Goal: Find specific page/section: Find specific page/section

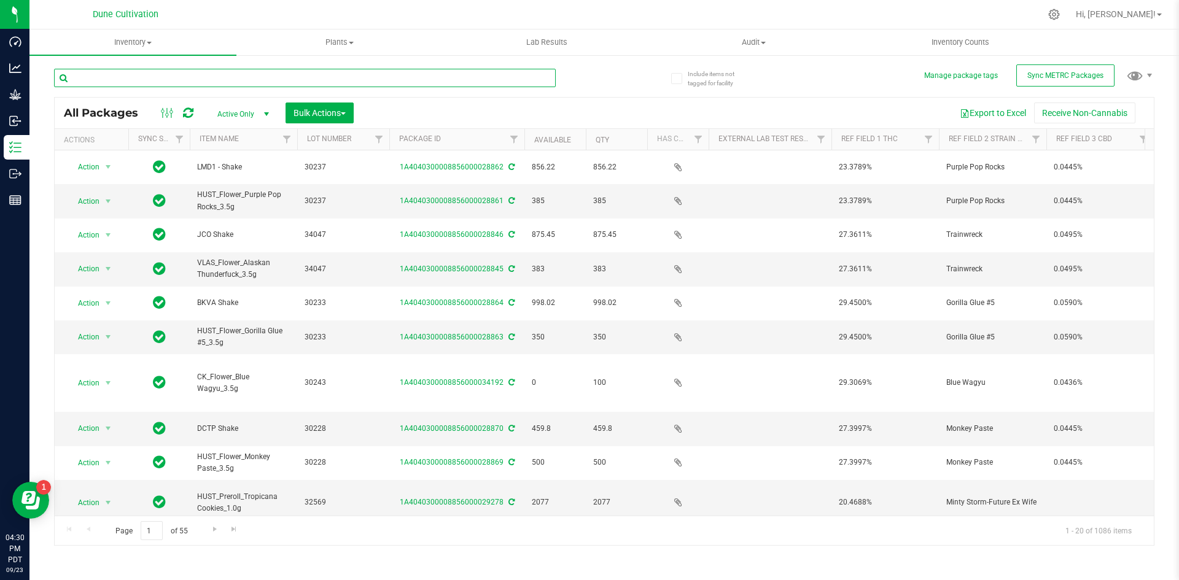
click at [239, 76] on input "text" at bounding box center [305, 78] width 502 height 18
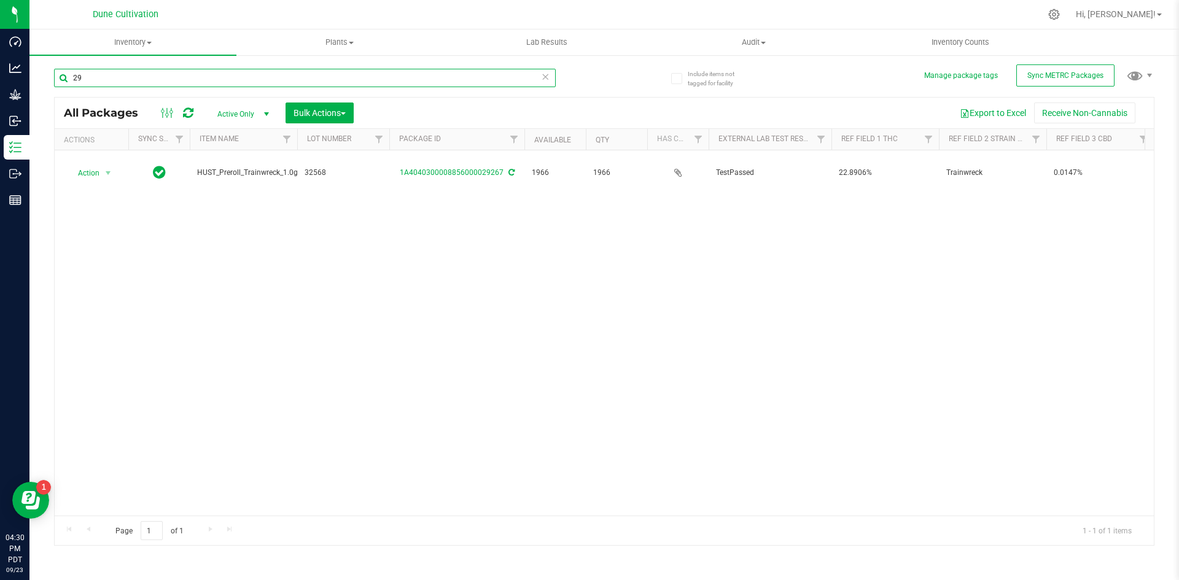
type input "2"
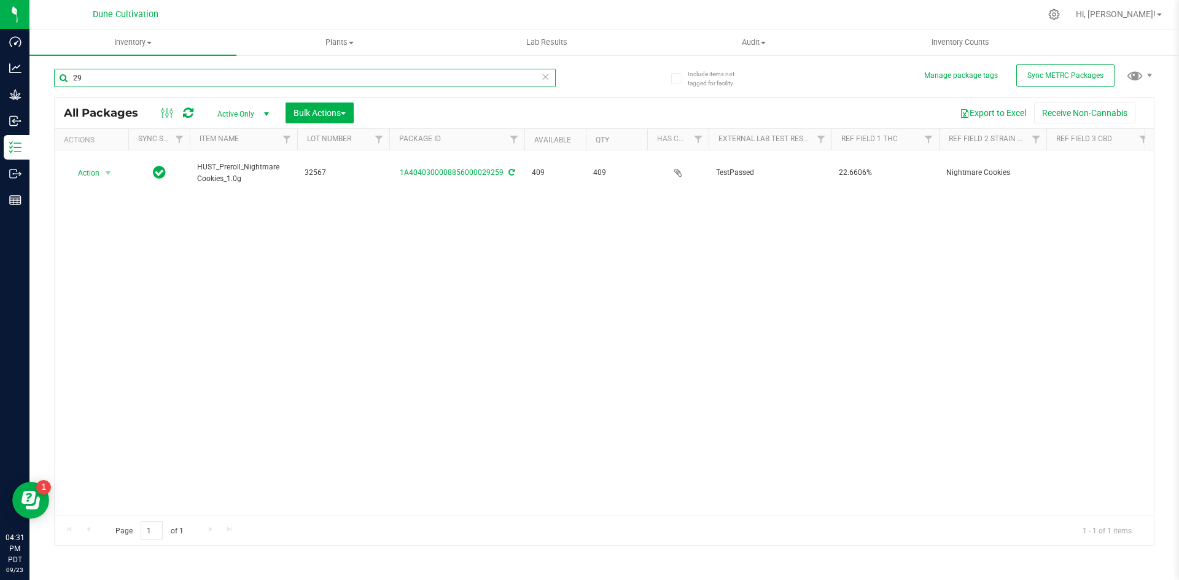
type input "2"
drag, startPoint x: 133, startPoint y: 76, endPoint x: 42, endPoint y: 69, distance: 91.1
click at [42, 69] on div "Include items not tagged for facility Manage package tags Sync METRC Packages 2…" at bounding box center [603, 241] width 1149 height 375
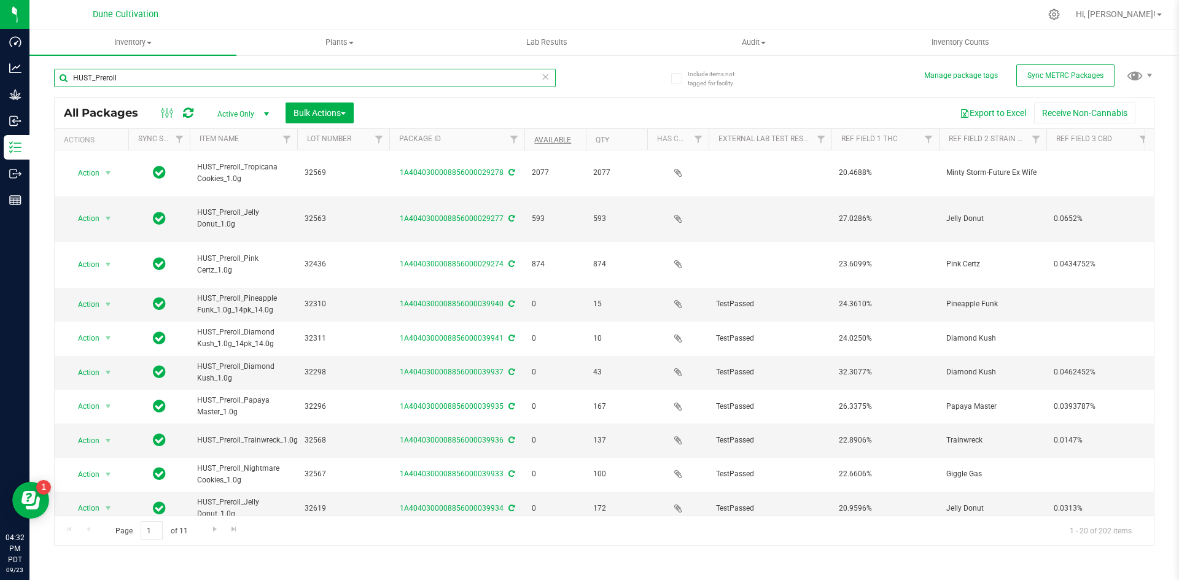
type input "HUST_Preroll"
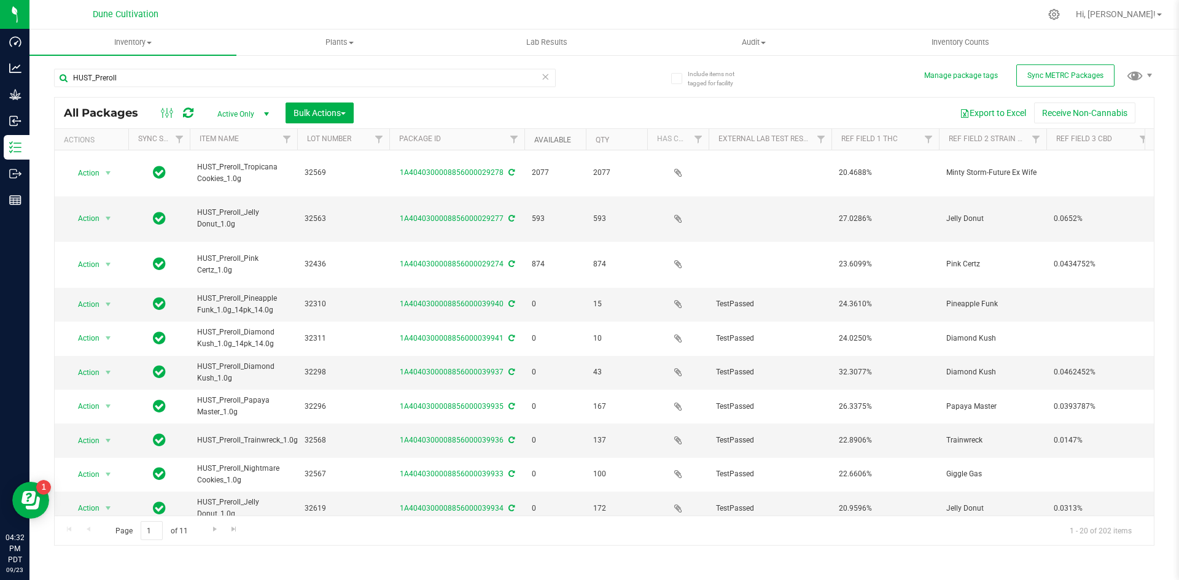
click at [552, 139] on link "Available" at bounding box center [552, 140] width 37 height 9
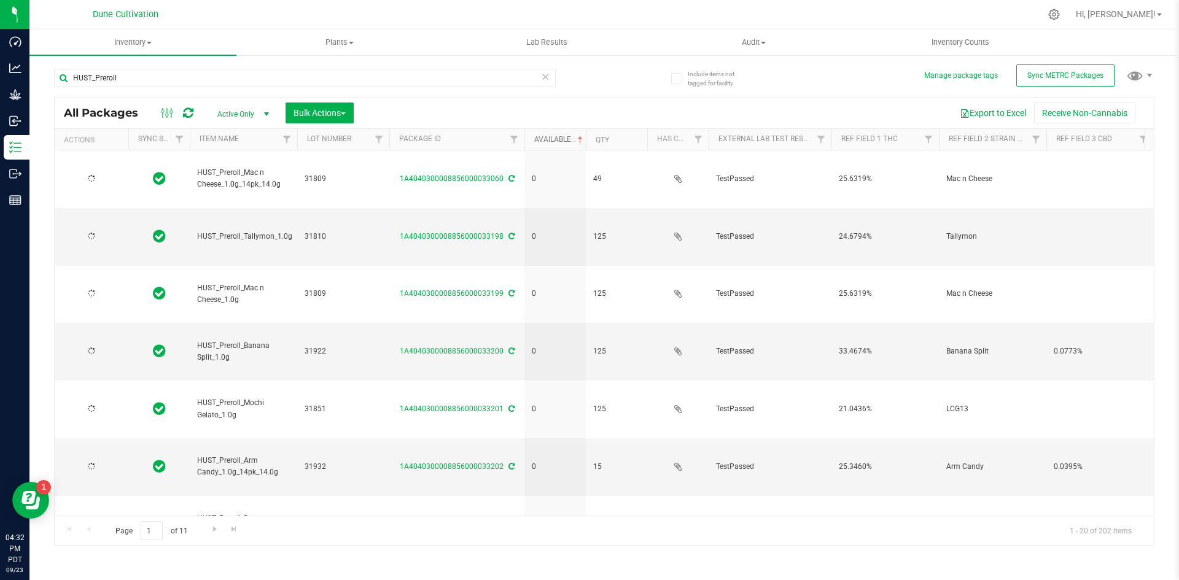
click at [552, 139] on link "Available" at bounding box center [559, 139] width 51 height 9
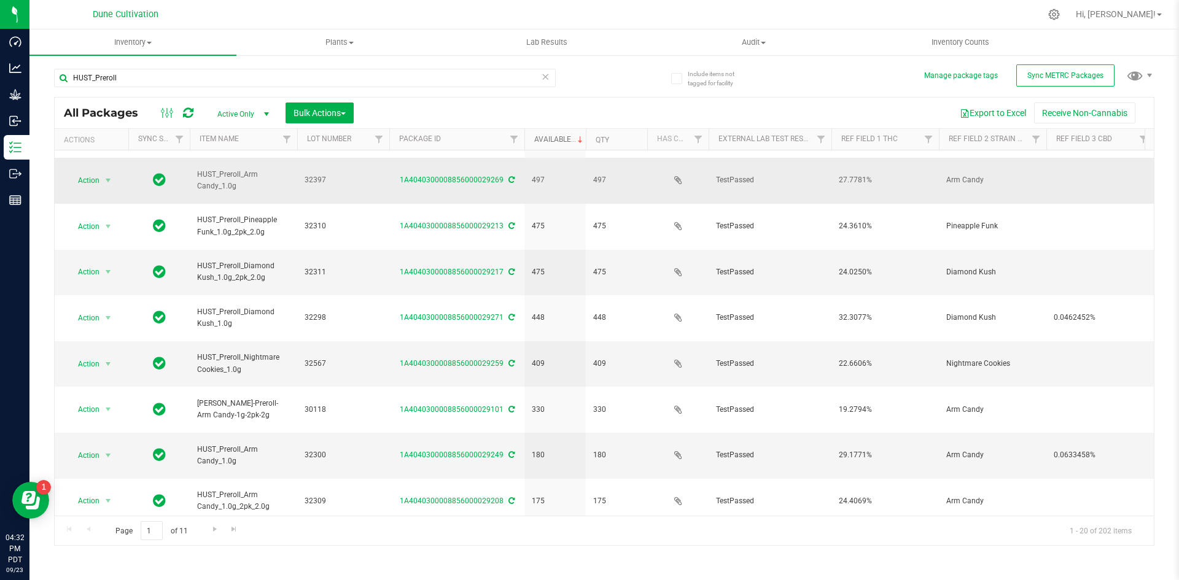
scroll to position [324, 0]
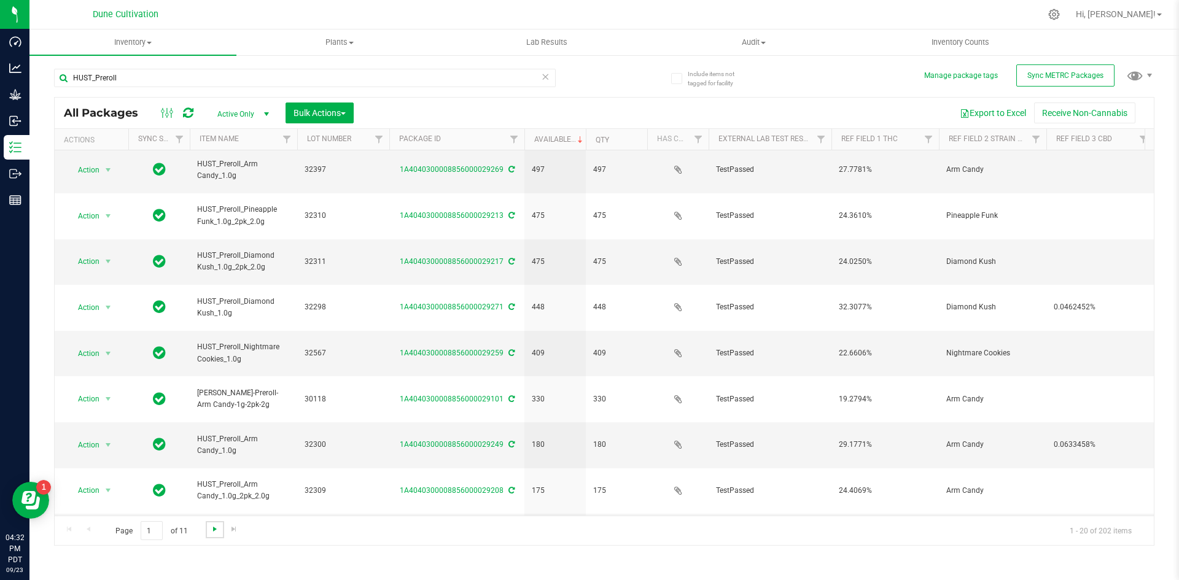
click at [217, 528] on span "Go to the next page" at bounding box center [215, 529] width 10 height 10
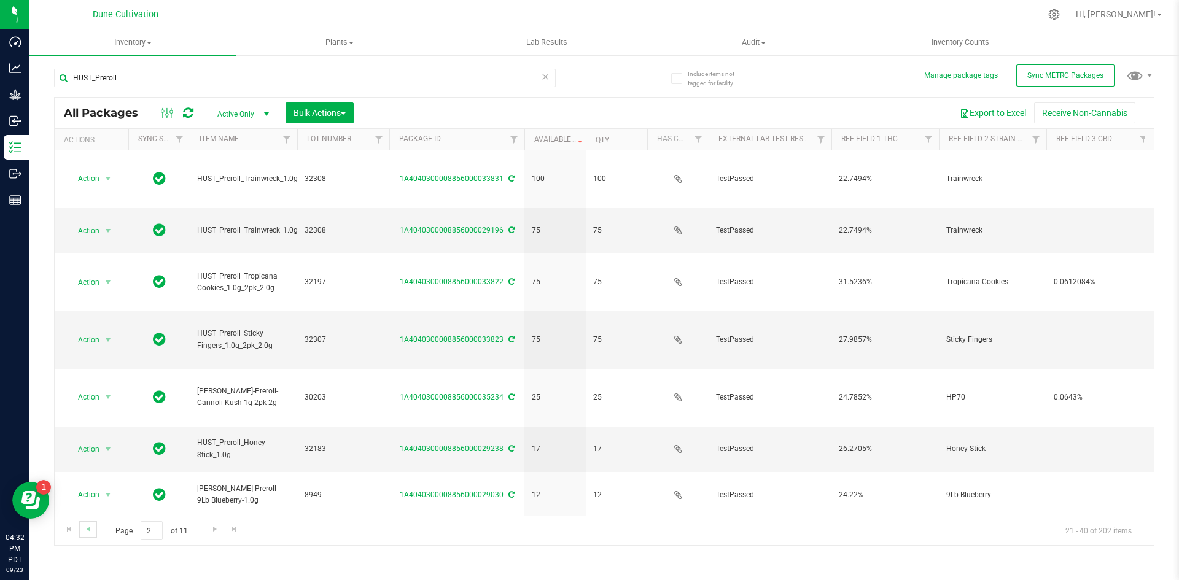
click at [95, 530] on link "Go to the previous page" at bounding box center [88, 529] width 18 height 17
